Goal: Transaction & Acquisition: Purchase product/service

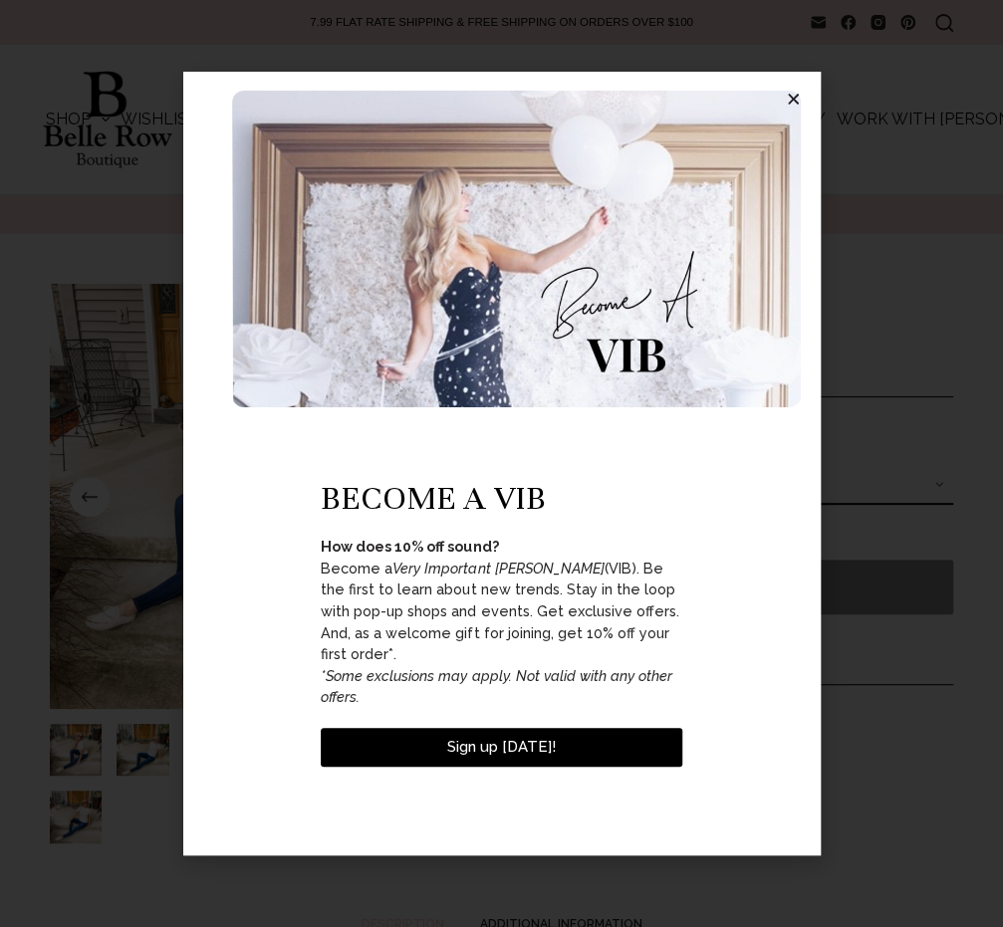
click at [14, 323] on div "become a vib How does 10% off sound? Become a Very Important Belle (VIB). Be th…" at bounding box center [501, 463] width 1003 height 927
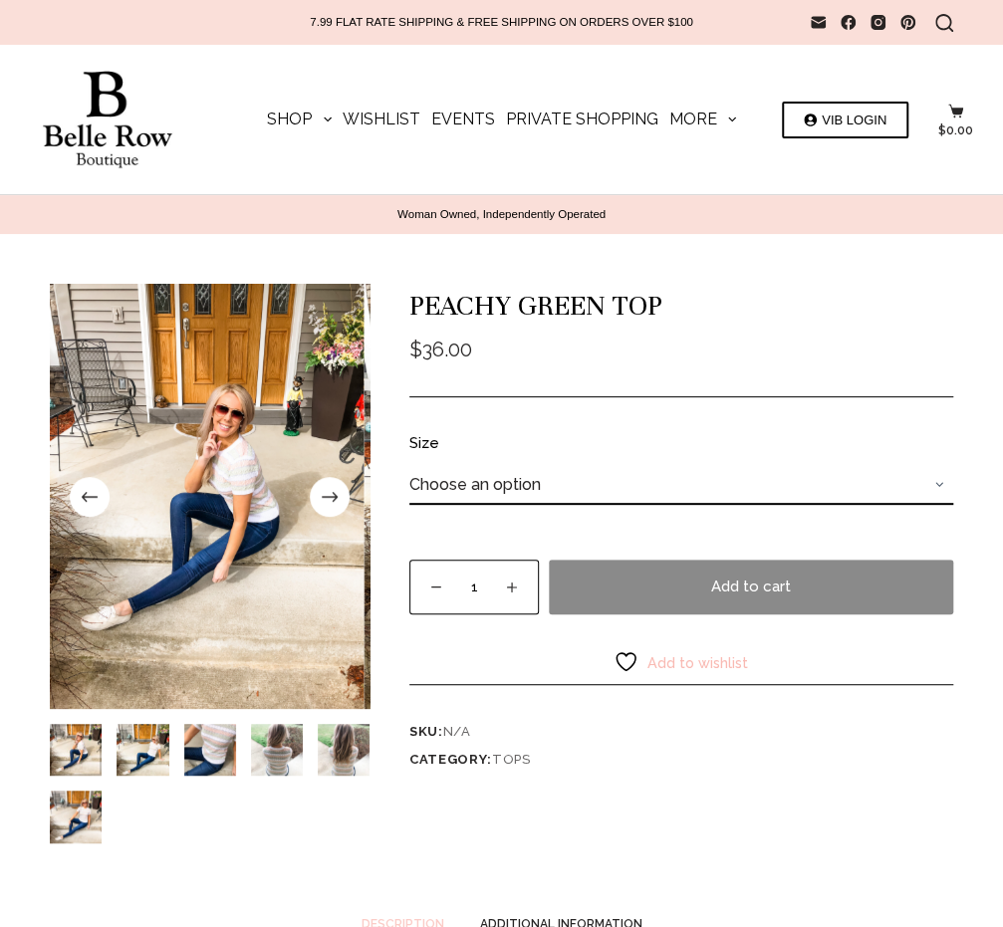
click at [234, 499] on img at bounding box center [205, 496] width 320 height 425
click at [223, 524] on img at bounding box center [205, 496] width 320 height 425
click at [145, 755] on img "Slide 2" at bounding box center [142, 750] width 52 height 52
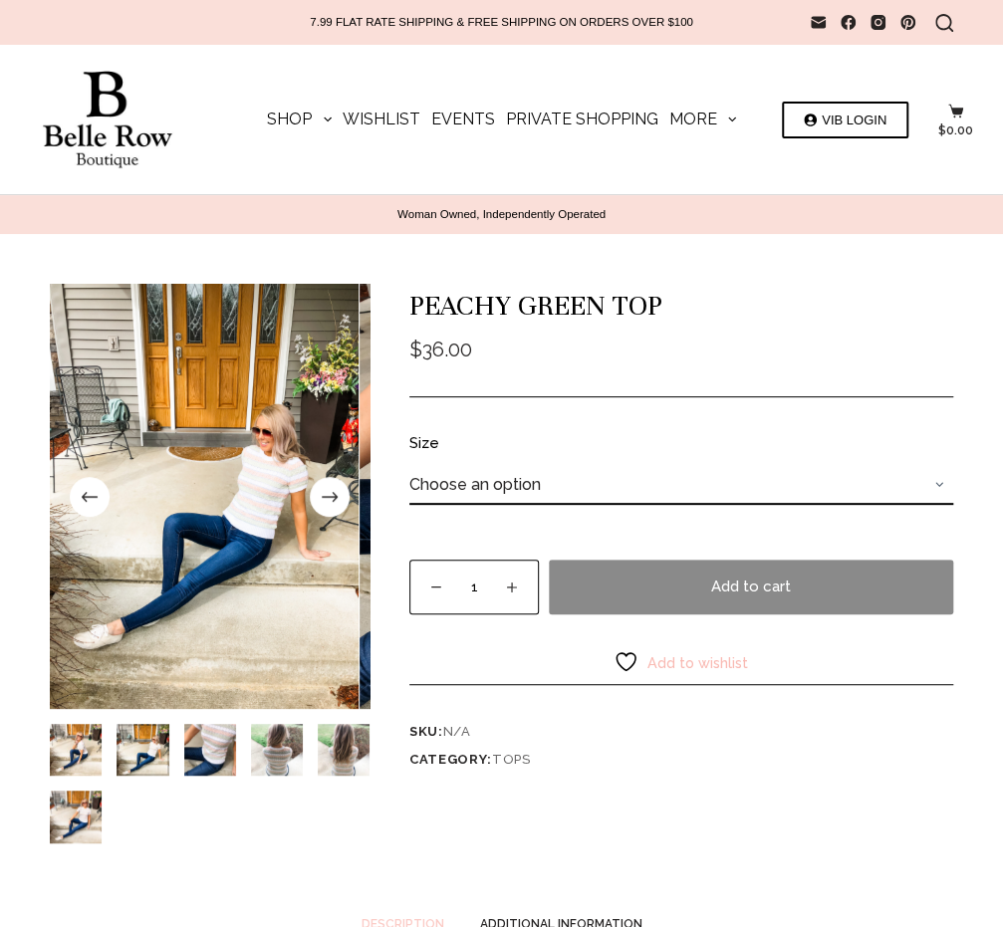
click at [217, 610] on img at bounding box center [200, 496] width 320 height 425
click at [219, 578] on img at bounding box center [200, 496] width 320 height 425
drag, startPoint x: 219, startPoint y: 578, endPoint x: 229, endPoint y: 520, distance: 59.6
click at [229, 520] on div at bounding box center [210, 496] width 320 height 425
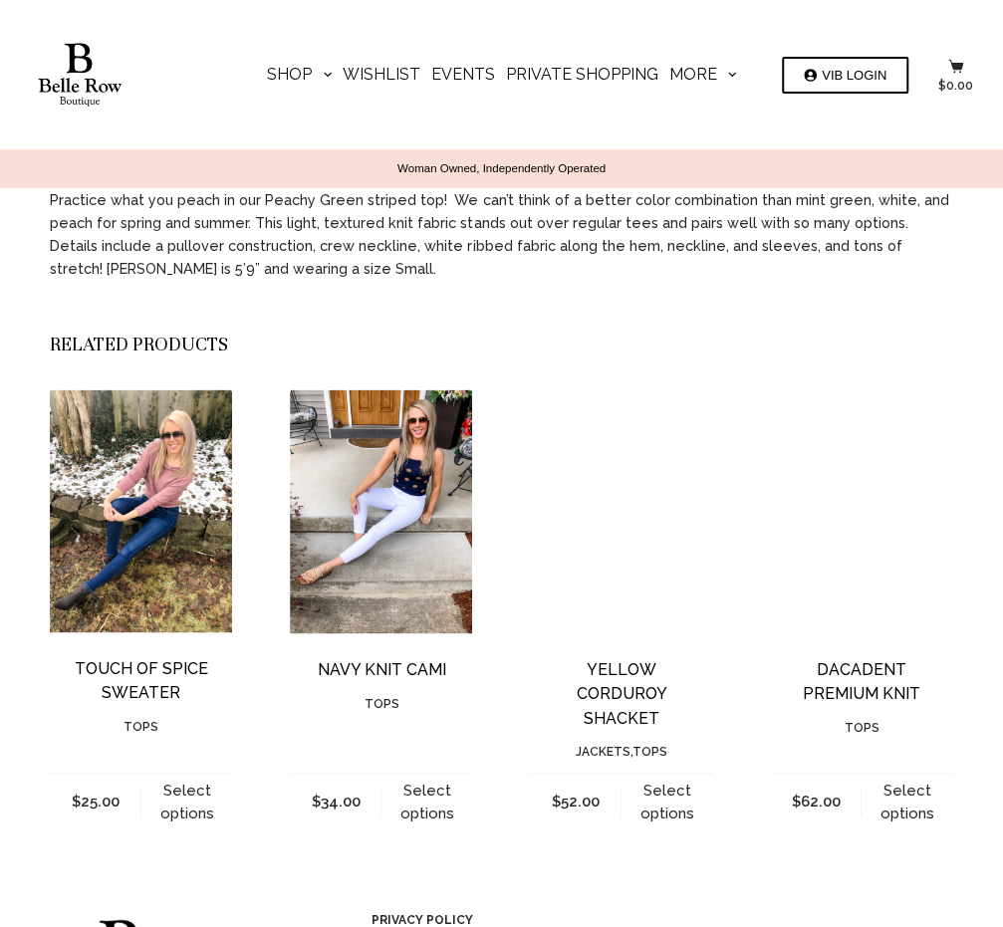
scroll to position [795, 0]
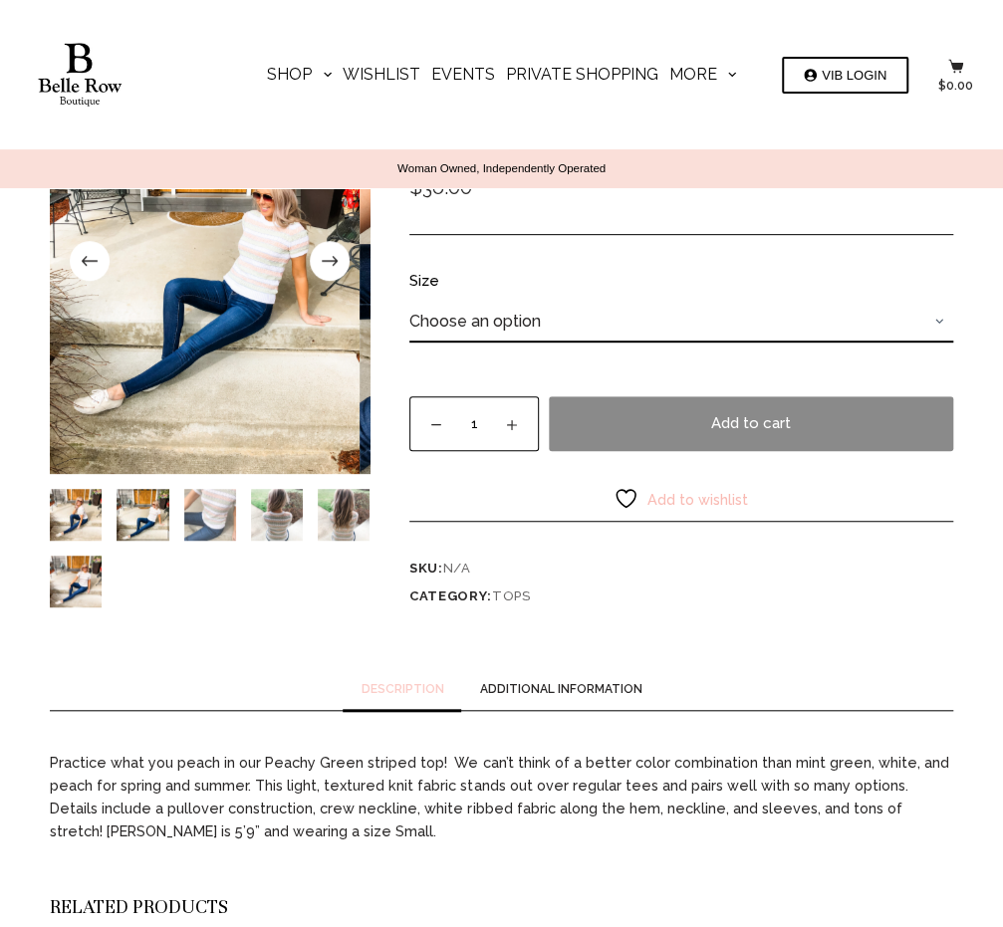
click at [195, 521] on img "Slide 3" at bounding box center [210, 515] width 52 height 52
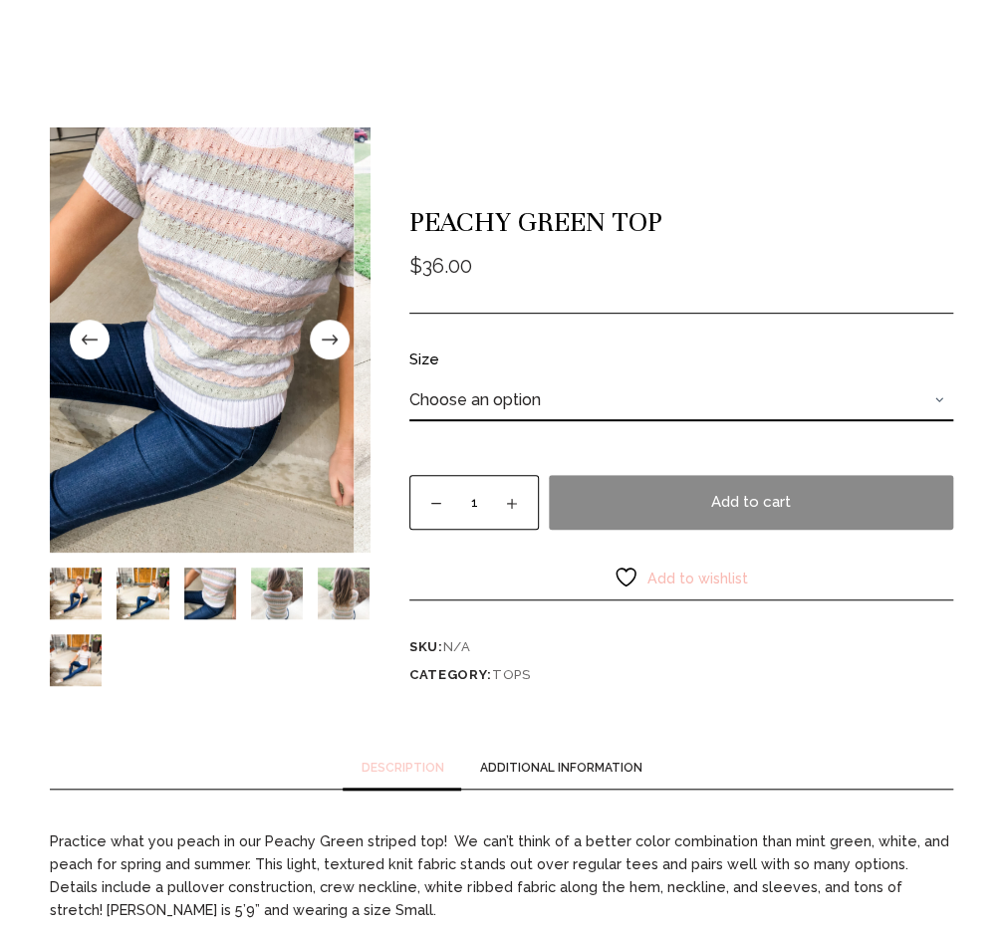
scroll to position [155, 0]
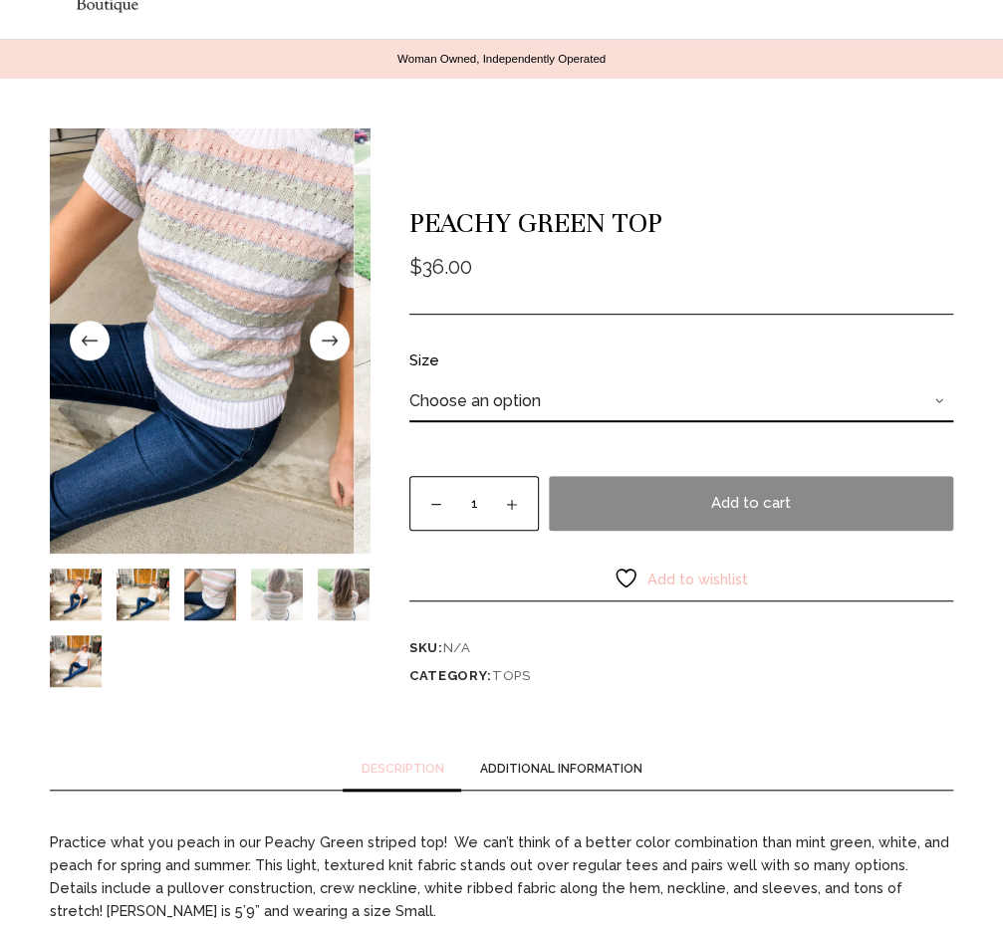
click at [288, 610] on img "Slide 4" at bounding box center [277, 595] width 52 height 52
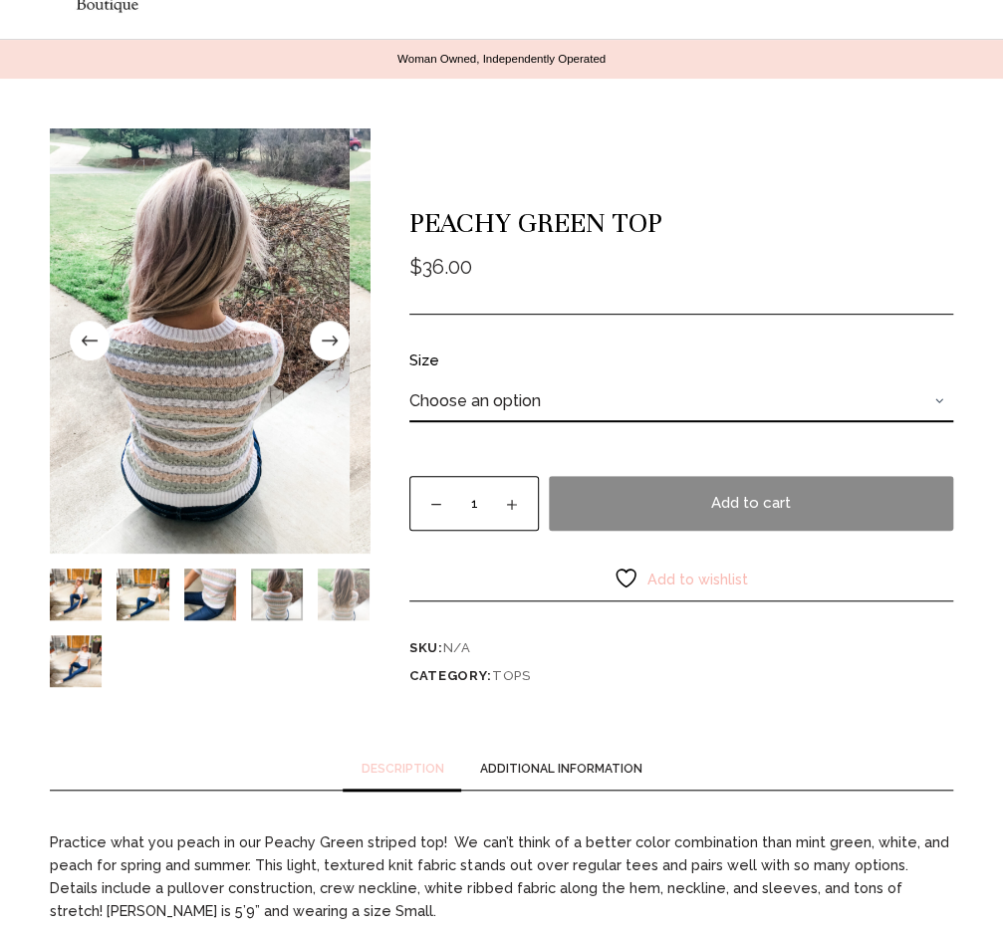
click at [321, 605] on img "Slide 5" at bounding box center [344, 595] width 52 height 52
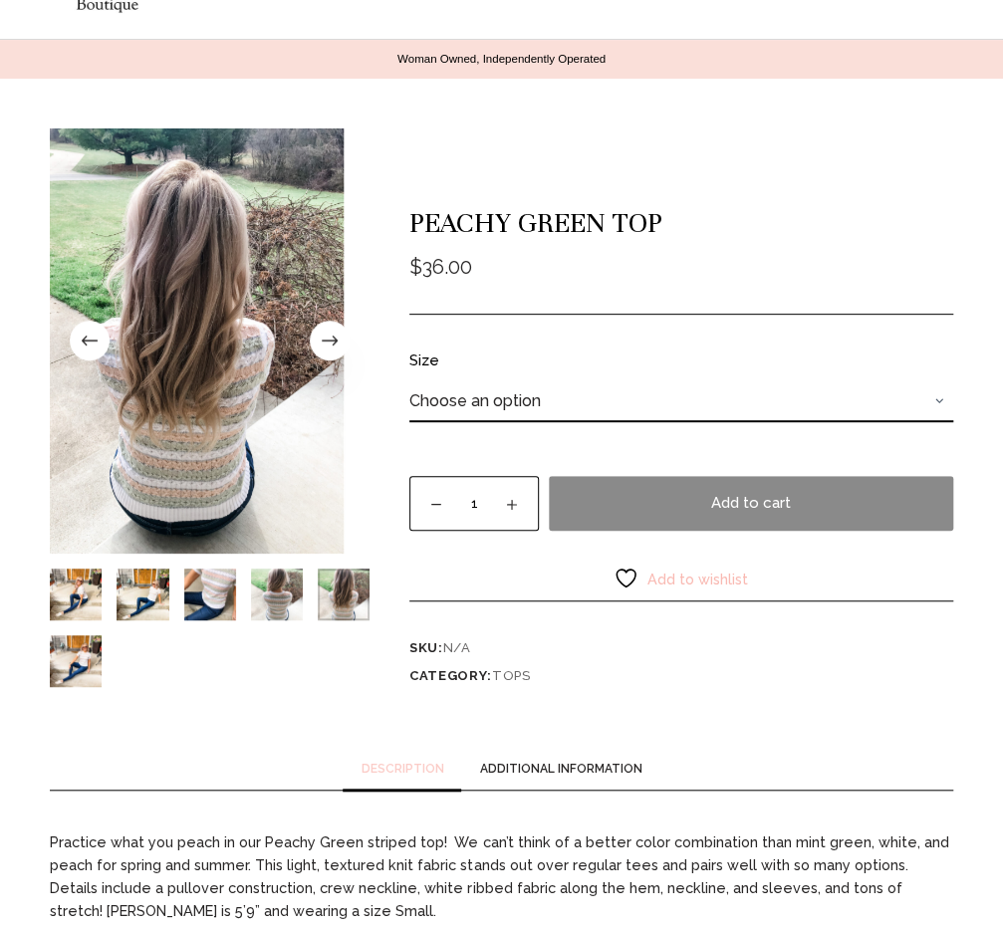
click at [269, 464] on img at bounding box center [185, 340] width 320 height 425
click at [78, 678] on img "Slide 6" at bounding box center [76, 661] width 52 height 52
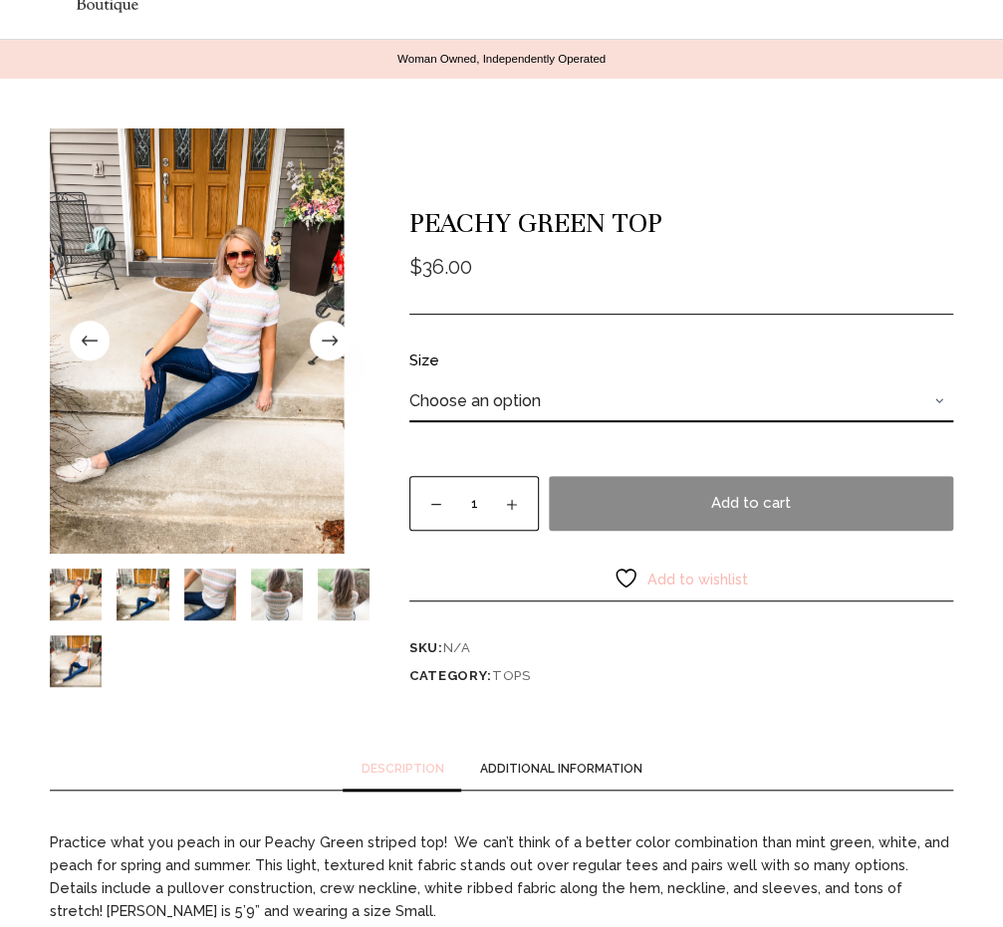
click at [129, 389] on img at bounding box center [185, 340] width 320 height 425
